Goal: Task Accomplishment & Management: Manage account settings

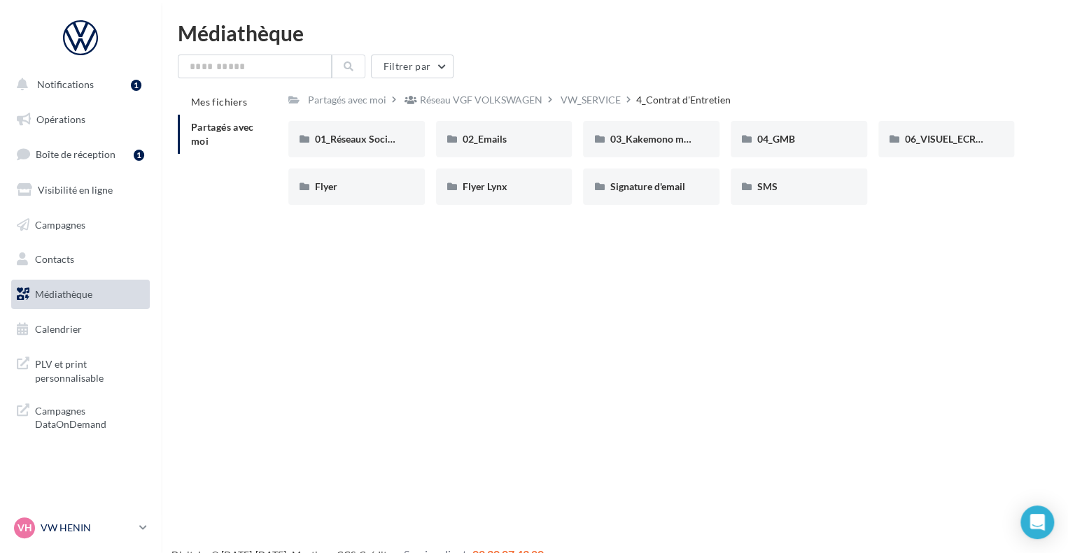
click at [125, 523] on p "VW HENIN" at bounding box center [87, 528] width 93 height 14
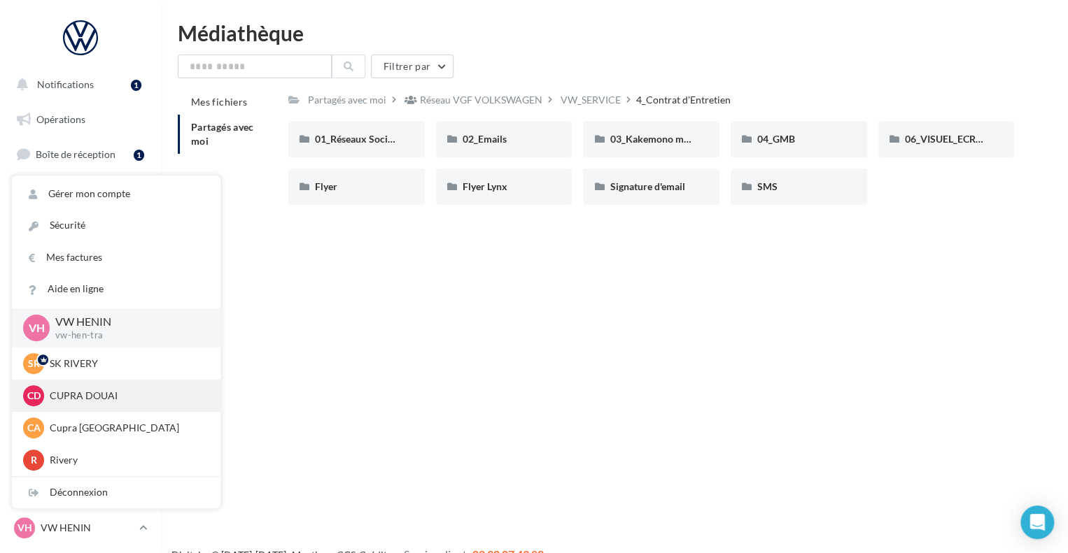
click at [101, 403] on p "CUPRA DOUAI" at bounding box center [127, 396] width 154 height 14
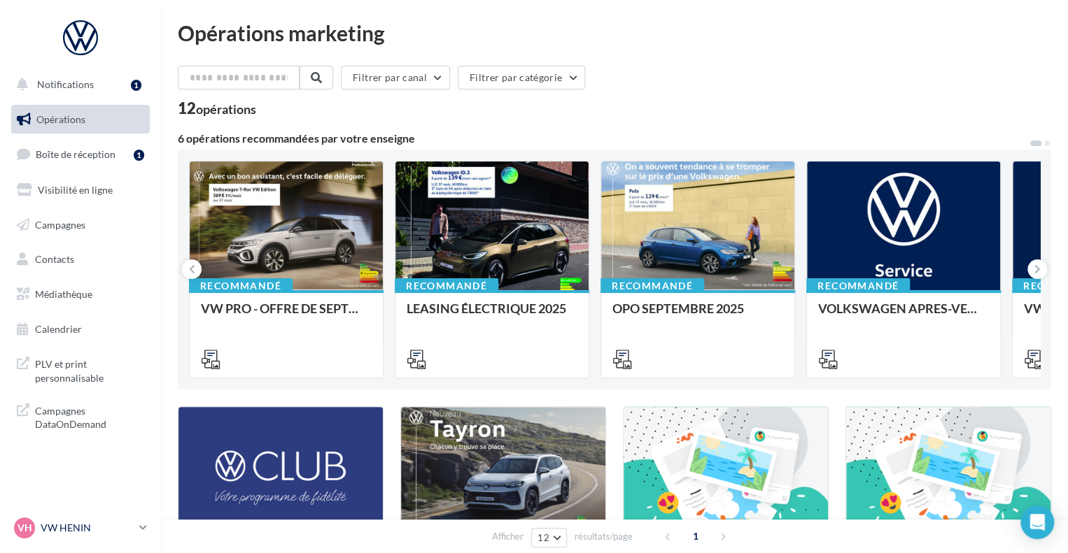
click at [125, 537] on div "VH VW HENIN vw-hen-tra" at bounding box center [74, 528] width 120 height 21
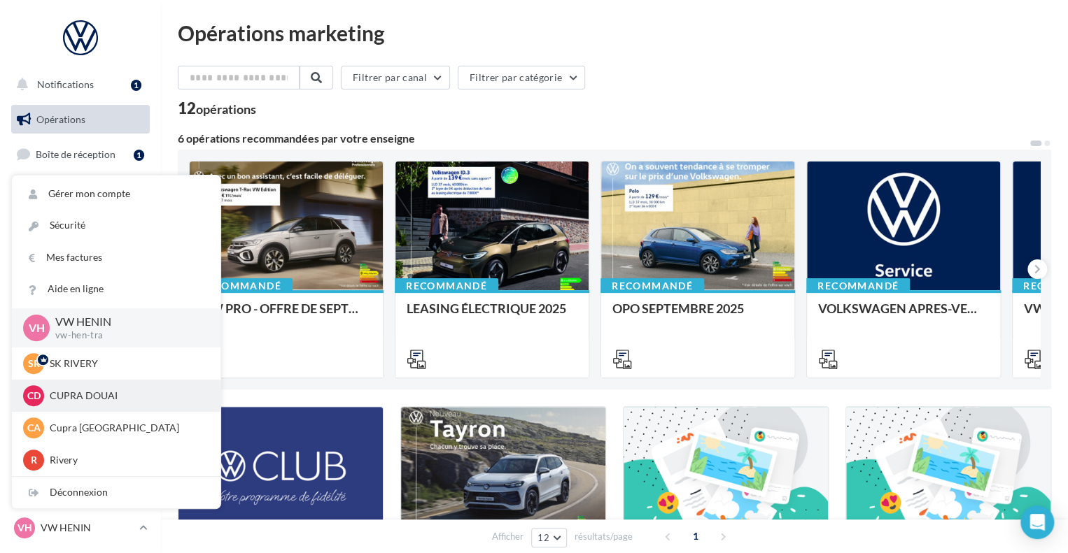
click at [88, 405] on div "CD CUPRA DOUAI cupra_douai" at bounding box center [116, 396] width 186 height 21
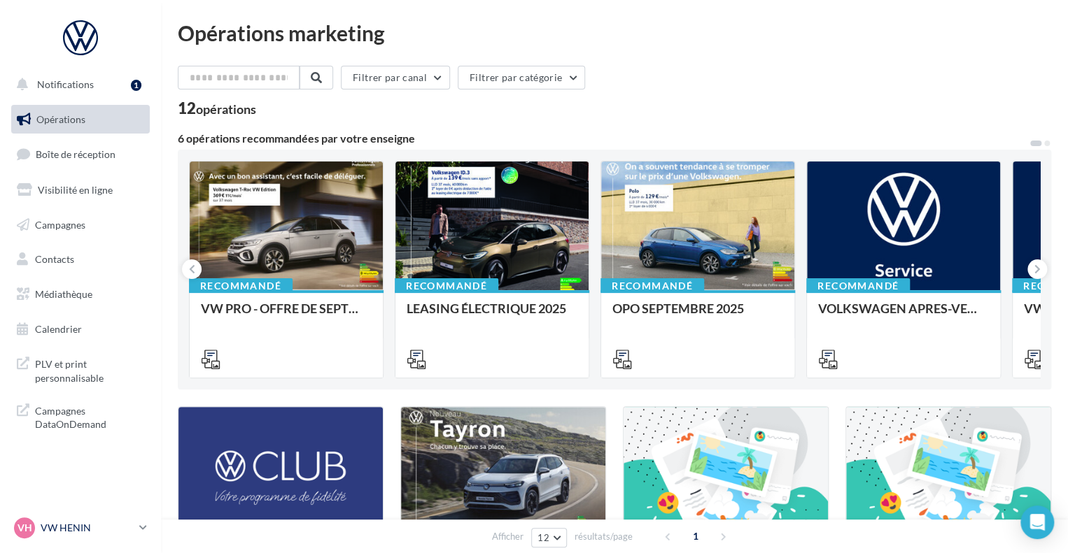
click at [73, 522] on p "VW HENIN" at bounding box center [87, 528] width 93 height 14
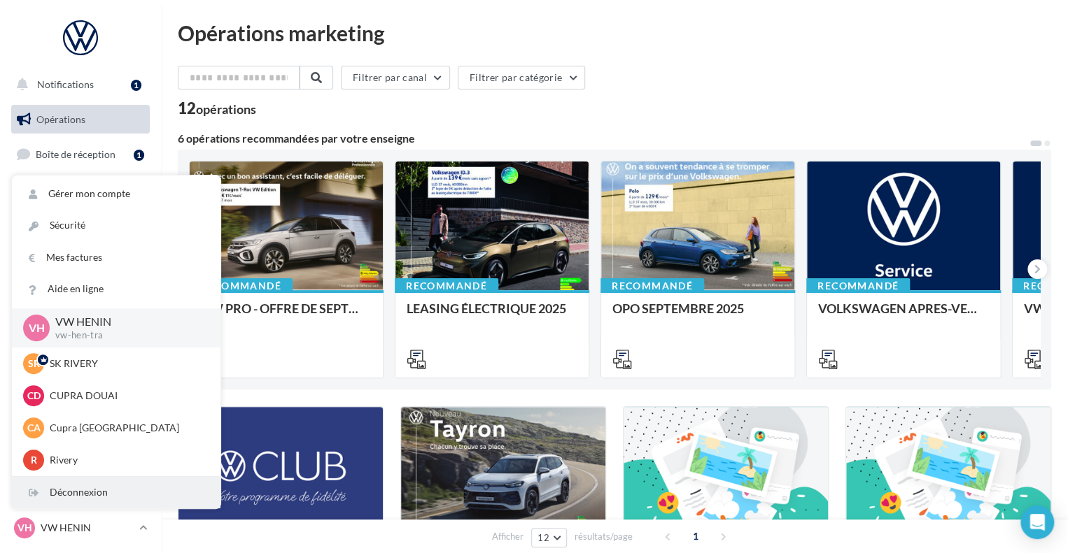
click at [101, 493] on div "Déconnexion" at bounding box center [116, 492] width 209 height 31
